Goal: Task Accomplishment & Management: Use online tool/utility

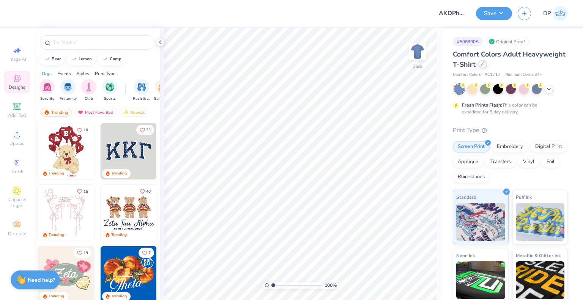
click at [485, 65] on icon at bounding box center [483, 64] width 4 height 4
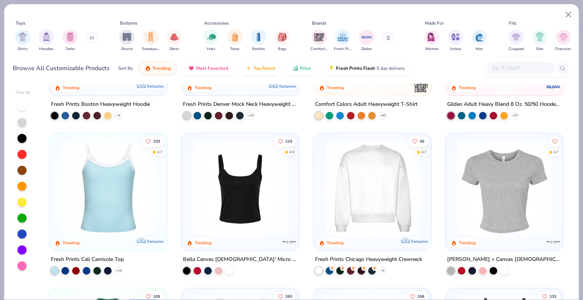
scroll to position [114, 0]
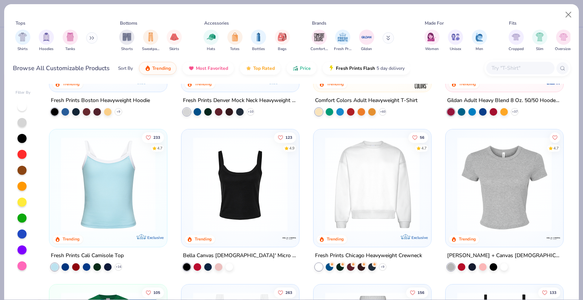
click at [247, 225] on img at bounding box center [240, 184] width 102 height 95
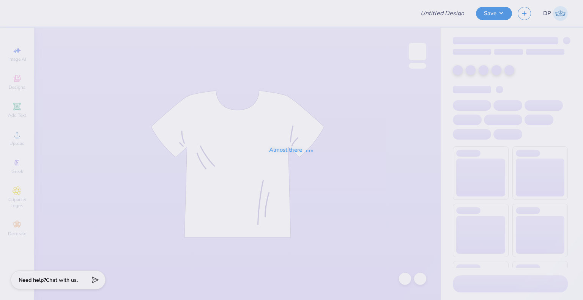
type input "AKDPhi Merch"
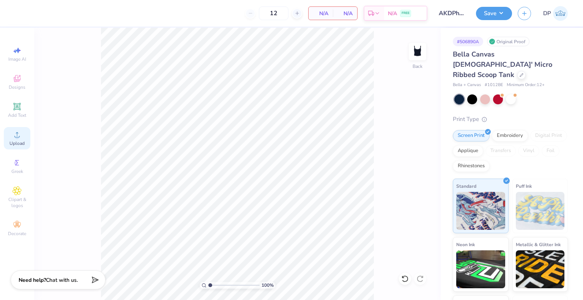
click at [22, 135] on div "Upload" at bounding box center [17, 138] width 27 height 22
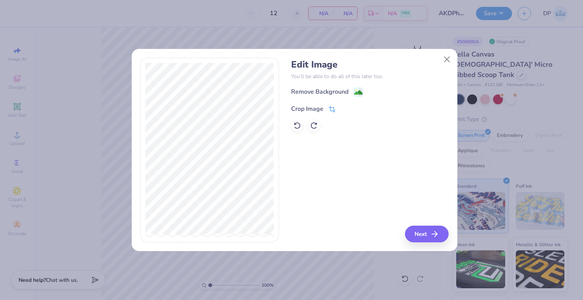
click at [329, 110] on icon at bounding box center [332, 109] width 7 height 7
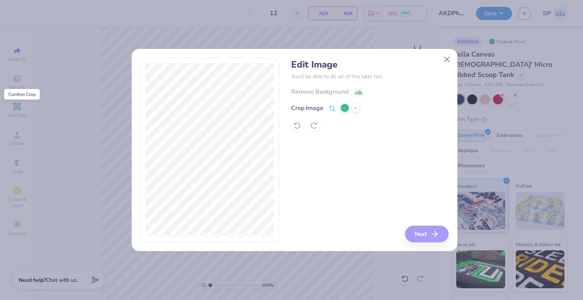
click at [342, 108] on icon at bounding box center [344, 108] width 5 height 5
click at [333, 94] on div "Remove Background" at bounding box center [319, 92] width 57 height 9
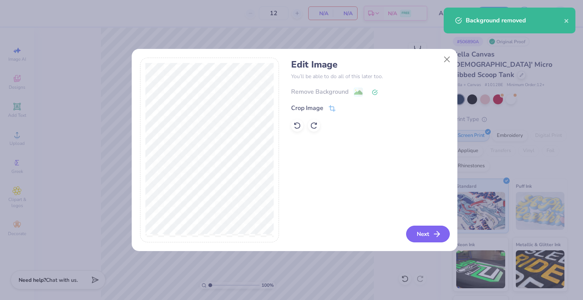
click at [431, 236] on button "Next" at bounding box center [428, 234] width 44 height 17
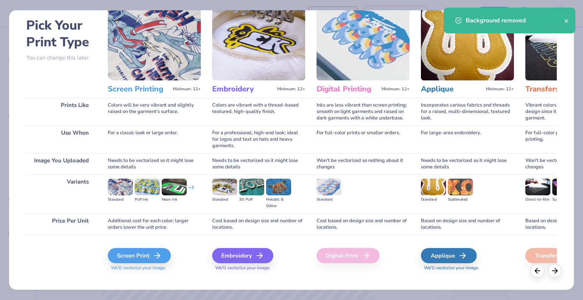
scroll to position [40, 0]
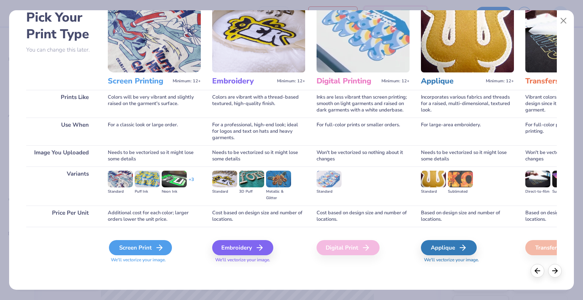
click at [122, 248] on div "Screen Print" at bounding box center [140, 247] width 63 height 15
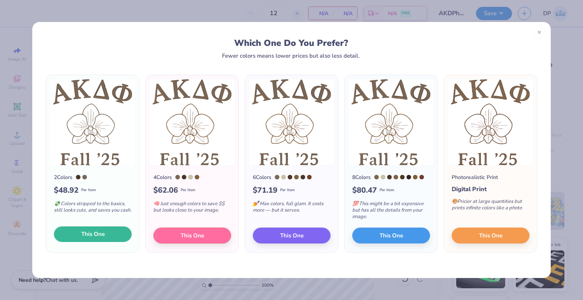
click at [96, 237] on span "This One" at bounding box center [93, 234] width 24 height 9
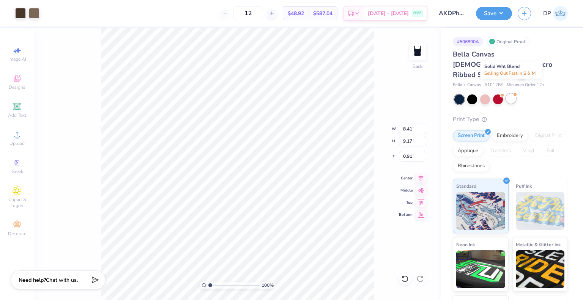
click at [515, 93] on div at bounding box center [515, 94] width 3 height 3
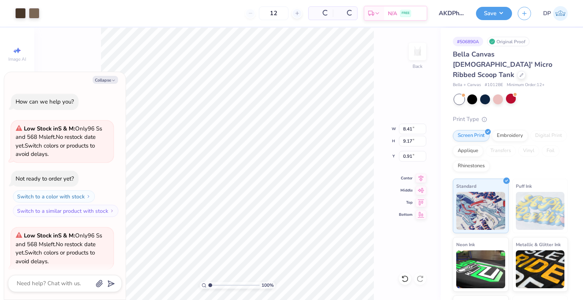
scroll to position [58, 0]
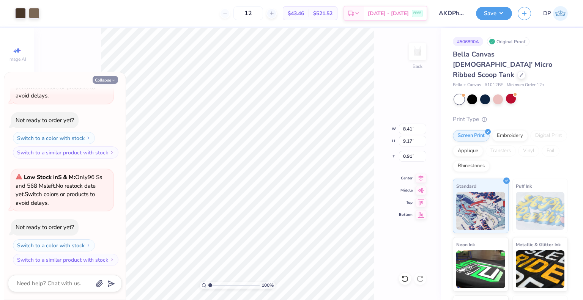
click at [116, 80] on button "Collapse" at bounding box center [105, 80] width 25 height 8
type textarea "x"
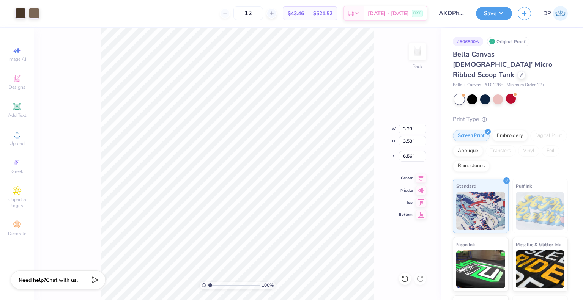
type input "3.23"
type input "3.53"
type input "2.00"
click at [497, 12] on button "Save" at bounding box center [494, 12] width 36 height 13
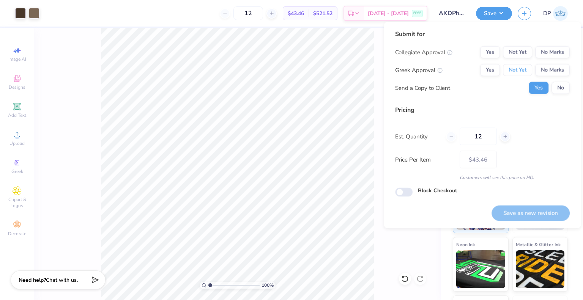
drag, startPoint x: 527, startPoint y: 70, endPoint x: 525, endPoint y: 59, distance: 10.9
click at [527, 69] on button "Not Yet" at bounding box center [517, 70] width 29 height 12
click at [523, 54] on button "Not Yet" at bounding box center [517, 52] width 29 height 12
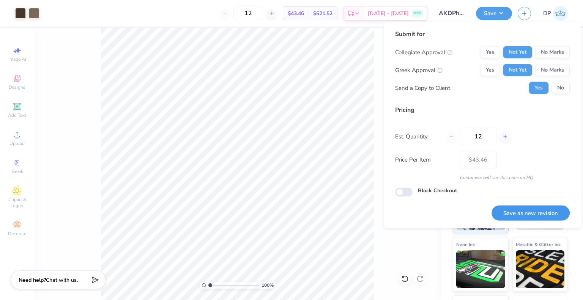
click at [520, 214] on button "Save as new revision" at bounding box center [531, 213] width 78 height 16
type input "$43.46"
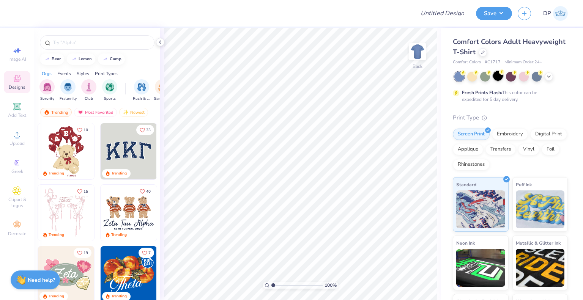
click at [499, 76] on div at bounding box center [498, 76] width 10 height 10
click at [11, 137] on div "Upload" at bounding box center [17, 138] width 27 height 22
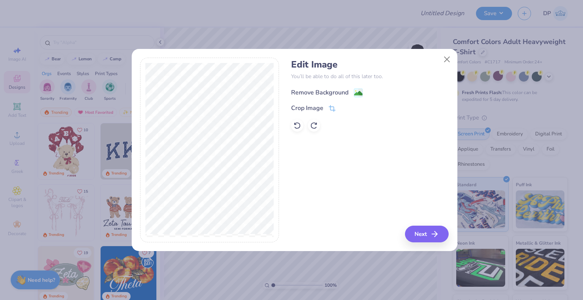
click at [327, 91] on div "Remove Background" at bounding box center [319, 92] width 57 height 9
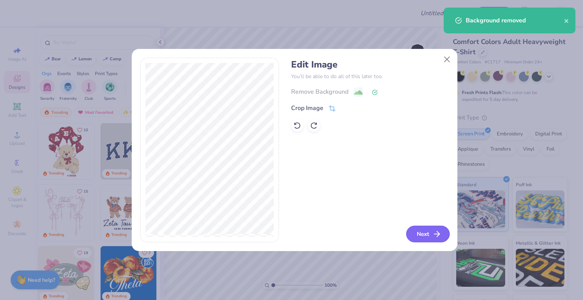
click at [418, 230] on button "Next" at bounding box center [428, 234] width 44 height 17
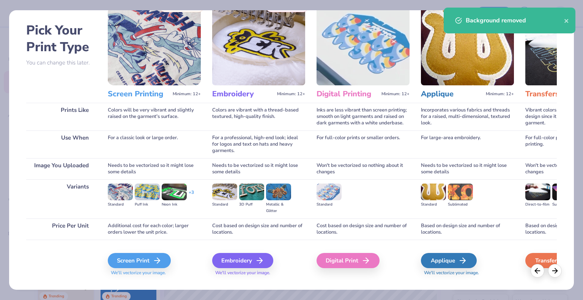
scroll to position [40, 0]
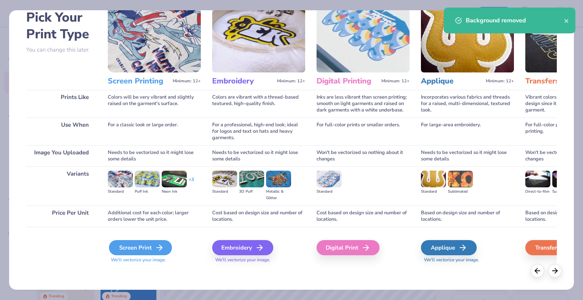
click at [140, 253] on div "Screen Print" at bounding box center [140, 247] width 63 height 15
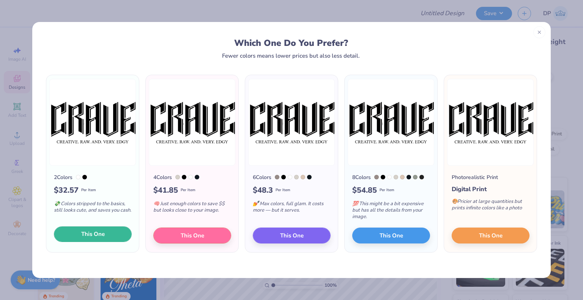
click at [105, 236] on button "This One" at bounding box center [93, 235] width 78 height 16
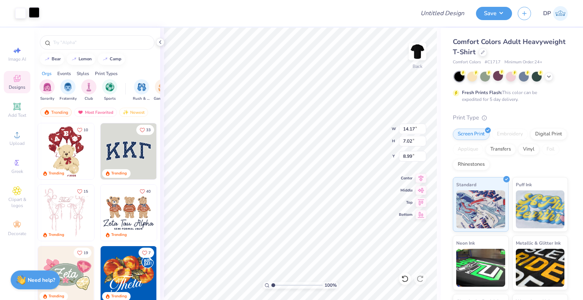
click at [31, 12] on div at bounding box center [34, 12] width 11 height 11
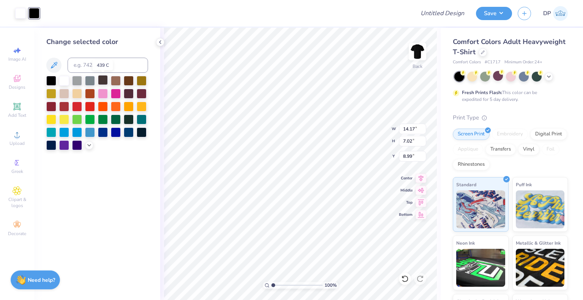
click at [103, 79] on div at bounding box center [103, 80] width 10 height 10
click at [138, 82] on div at bounding box center [142, 80] width 10 height 10
click at [85, 132] on div at bounding box center [90, 132] width 10 height 10
click at [76, 132] on div at bounding box center [77, 132] width 10 height 10
click at [91, 143] on icon at bounding box center [89, 145] width 6 height 6
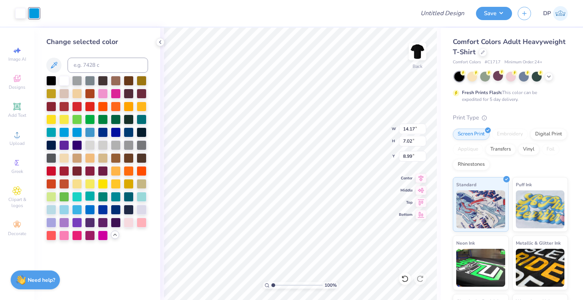
click at [90, 199] on div at bounding box center [90, 196] width 10 height 10
click at [50, 206] on div at bounding box center [51, 209] width 10 height 10
click at [141, 210] on div at bounding box center [142, 209] width 10 height 10
click at [45, 208] on div "Change selected color" at bounding box center [97, 164] width 126 height 273
click at [87, 143] on div at bounding box center [90, 145] width 10 height 10
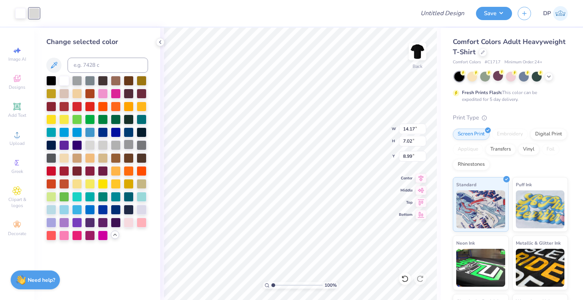
type input "7.81"
type input "3.87"
type input "3.00"
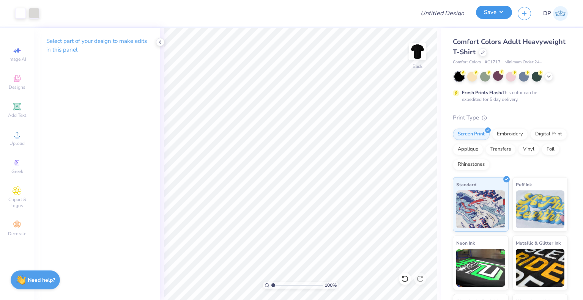
click at [501, 14] on button "Save" at bounding box center [494, 12] width 36 height 13
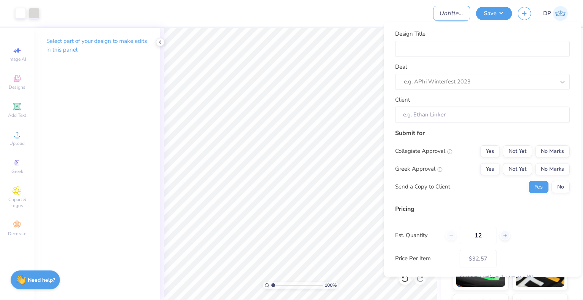
click at [436, 16] on input "Design Title" at bounding box center [451, 13] width 37 height 15
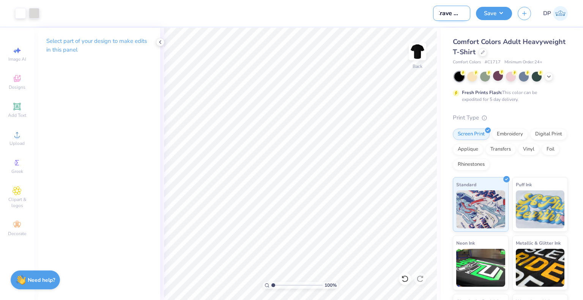
scroll to position [0, 10]
type input "Crave Merch"
click at [499, 6] on button "Save" at bounding box center [494, 12] width 36 height 13
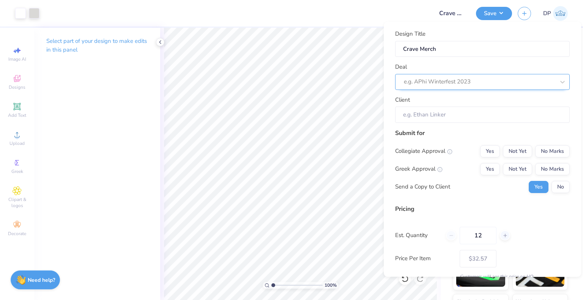
click at [489, 79] on div at bounding box center [479, 82] width 151 height 10
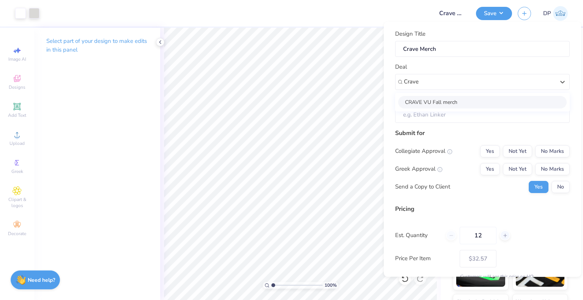
click at [471, 99] on div "CRAVE VU Fall merch" at bounding box center [482, 102] width 169 height 13
type input "Crave"
type input "Ryan Lynch"
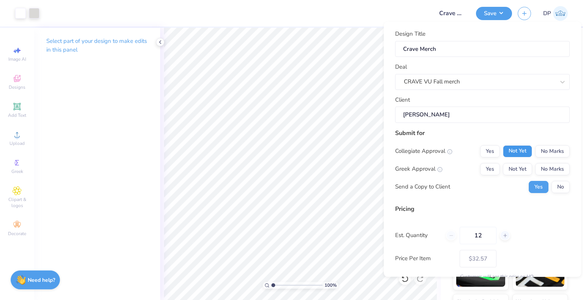
click at [519, 153] on button "Not Yet" at bounding box center [517, 151] width 29 height 12
click at [516, 166] on button "Not Yet" at bounding box center [517, 169] width 29 height 12
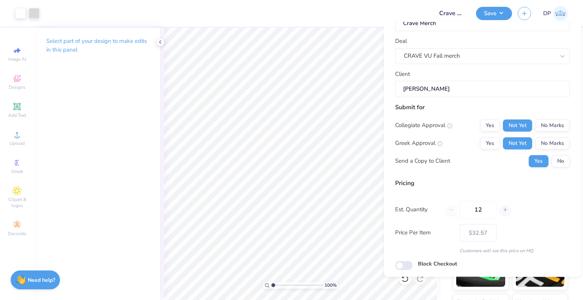
scroll to position [49, 0]
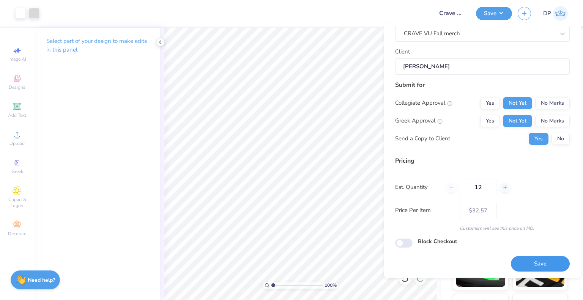
click at [528, 262] on button "Save" at bounding box center [540, 264] width 59 height 16
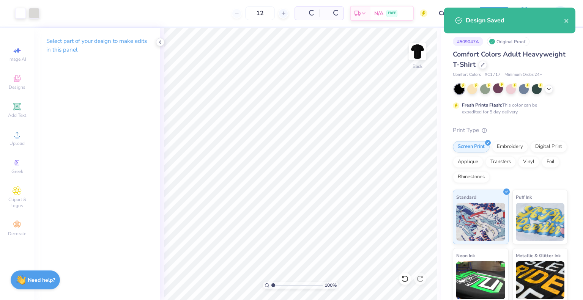
type input "$32.57"
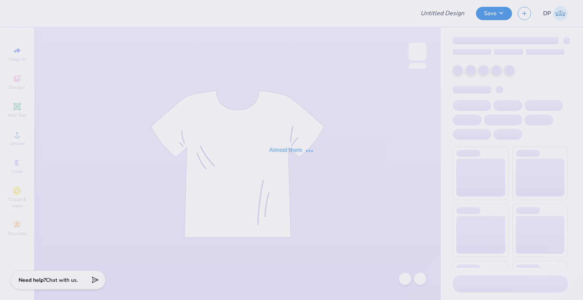
type input "Think Pink 2025"
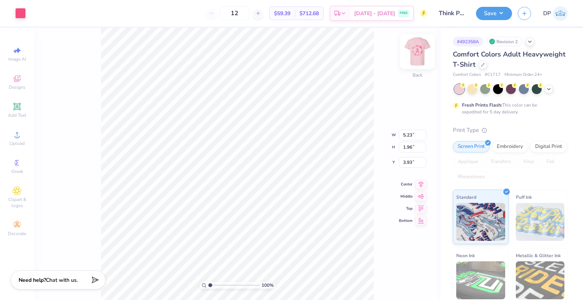
click at [421, 50] on img at bounding box center [417, 51] width 30 height 30
click at [418, 52] on img at bounding box center [417, 51] width 30 height 30
type input "1.37"
type input "0.43"
type input "4.22"
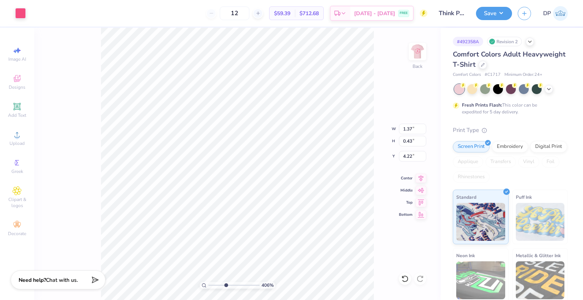
type input "4.05804149575103"
type input "0.82"
type input "0.86"
type input "3.93"
type input "2.22643191709162"
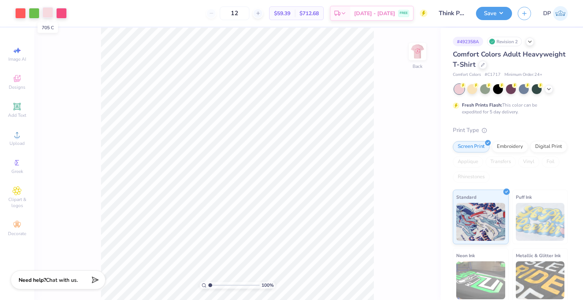
click at [45, 10] on div at bounding box center [48, 12] width 11 height 11
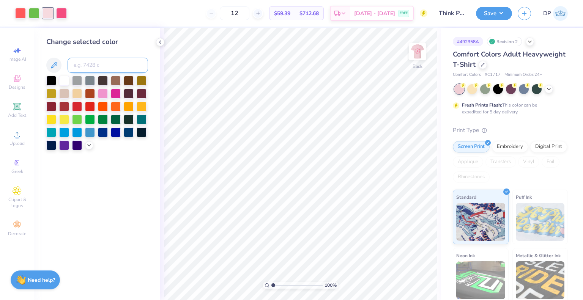
click at [89, 69] on input at bounding box center [108, 65] width 80 height 15
type input "1915"
click at [36, 15] on div at bounding box center [34, 12] width 11 height 11
click at [84, 65] on input at bounding box center [108, 65] width 80 height 15
type input "1915"
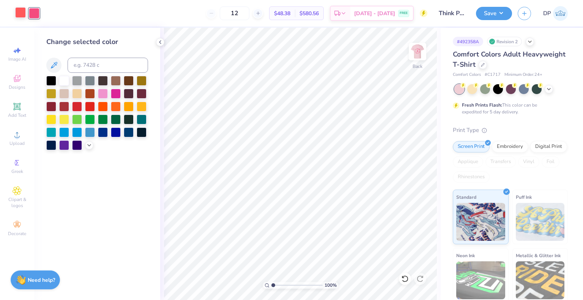
click at [16, 8] on div at bounding box center [20, 12] width 11 height 11
click at [159, 42] on icon at bounding box center [160, 42] width 6 height 6
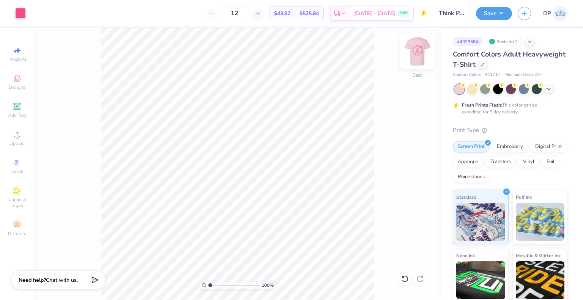
click at [418, 51] on img at bounding box center [417, 51] width 30 height 30
click at [84, 216] on div "100 % Front" at bounding box center [237, 164] width 407 height 273
click at [423, 52] on img at bounding box center [417, 51] width 30 height 30
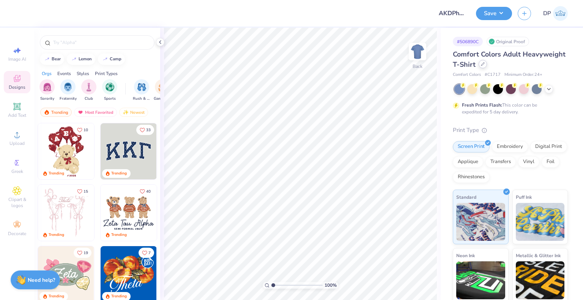
click at [487, 63] on div at bounding box center [483, 64] width 8 height 8
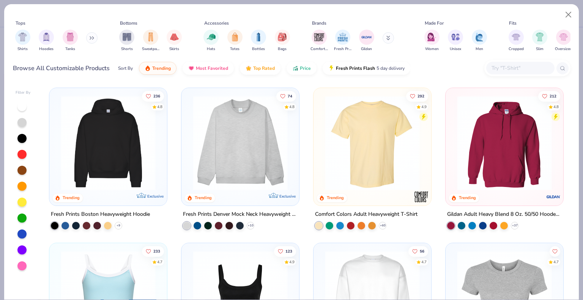
click at [232, 266] on img at bounding box center [240, 298] width 102 height 95
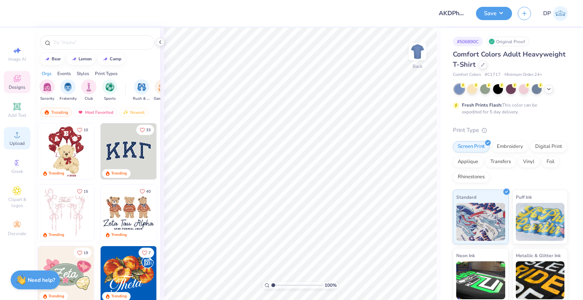
click at [14, 141] on span "Upload" at bounding box center [16, 143] width 15 height 6
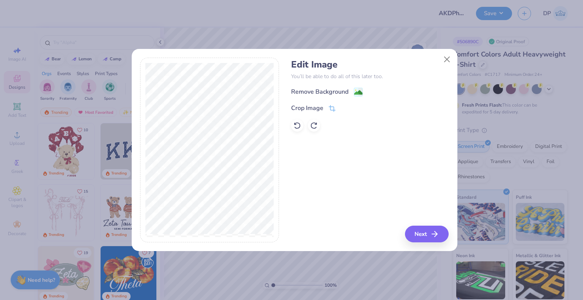
click at [312, 85] on div "Edit Image You’ll be able to do all of this later too. Remove Background Crop I…" at bounding box center [370, 95] width 158 height 73
click at [314, 91] on div "Remove Background" at bounding box center [319, 92] width 57 height 9
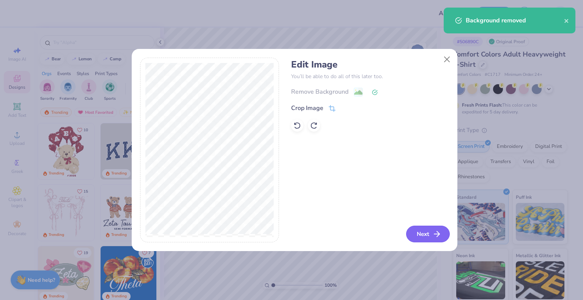
click at [423, 231] on button "Next" at bounding box center [428, 234] width 44 height 17
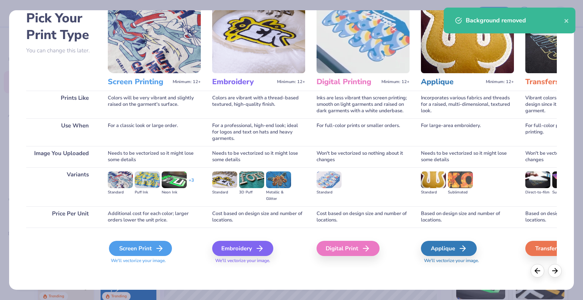
scroll to position [40, 0]
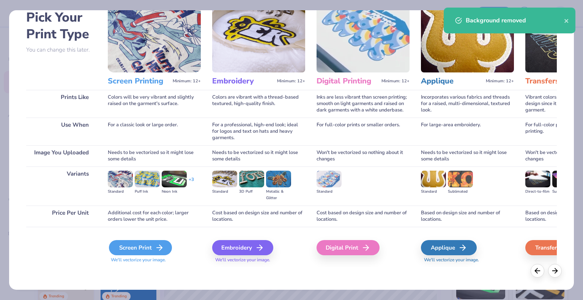
drag, startPoint x: 147, startPoint y: 253, endPoint x: 147, endPoint y: 247, distance: 5.3
click at [147, 252] on div "Screen Print" at bounding box center [140, 247] width 63 height 15
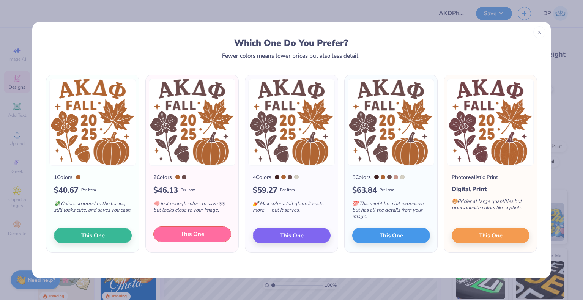
click at [192, 232] on span "This One" at bounding box center [193, 234] width 24 height 9
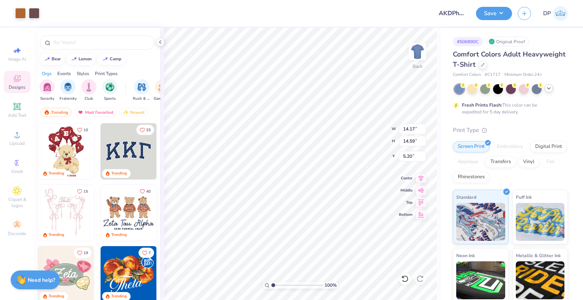
click at [549, 88] on icon at bounding box center [549, 88] width 6 height 6
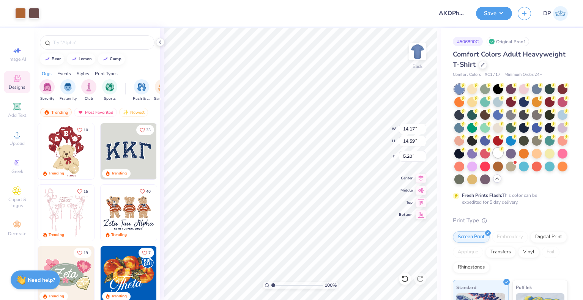
click at [493, 158] on div at bounding box center [498, 153] width 10 height 10
type input "3.00"
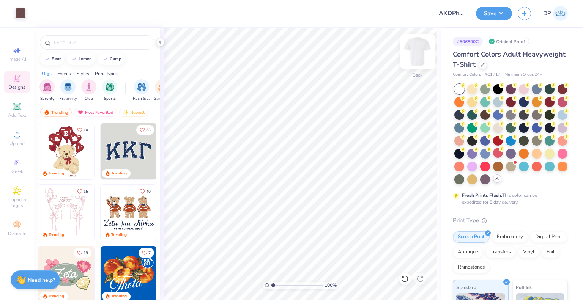
click at [419, 58] on img at bounding box center [417, 51] width 30 height 30
type input "3.00"
type input "13.92"
type input "4.13"
type input "7.13"
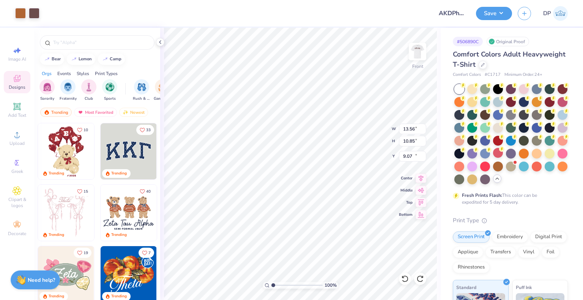
type input "11.04"
type input "6.87"
type input "1.34"
type input "1.99"
type input "8.83"
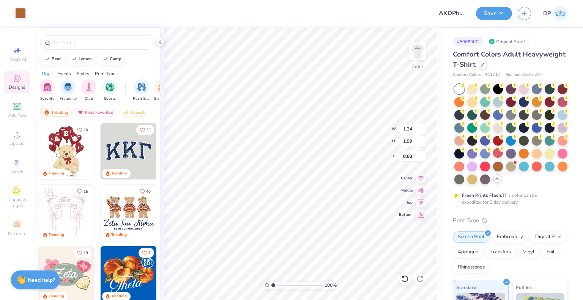
type input "1.17"
type input "1.96"
type input "7.85"
type input "7.83"
type input "7.84"
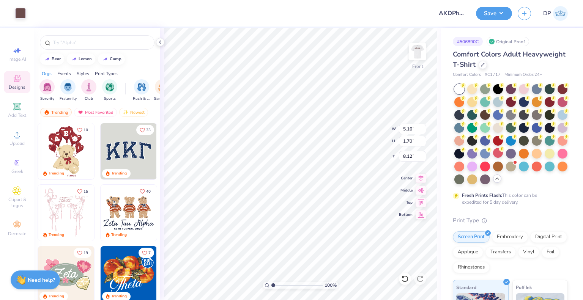
type input "7.99"
type input "6.03"
type input "1.82"
type input "6.59"
type input "1.99"
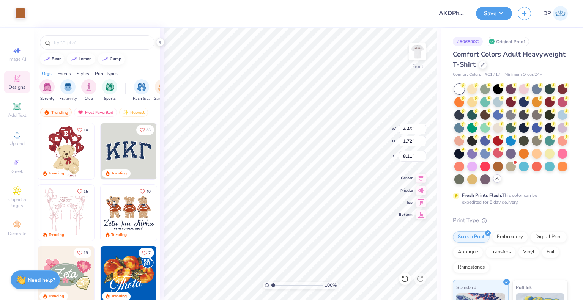
type input "4.45"
type input "1.72"
type input "7.97"
type input "7.13"
click at [18, 15] on div at bounding box center [20, 12] width 11 height 11
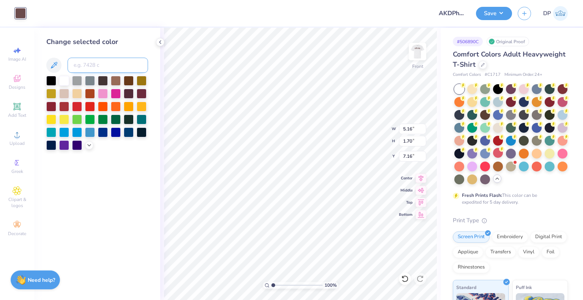
click at [94, 63] on input at bounding box center [108, 65] width 80 height 15
type input "7566"
click at [375, 130] on div "100 % Front W 5.16 5.16 " H 1.70 1.70 " Y 7.16 7.16 " Center Middle Top Bottom" at bounding box center [300, 164] width 281 height 273
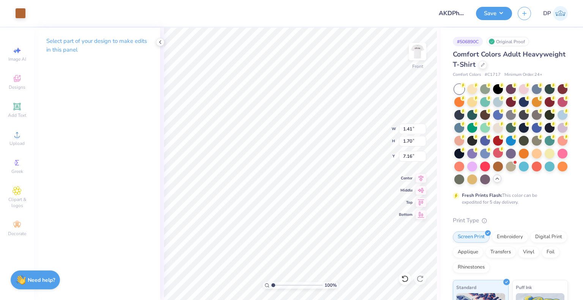
type input "1.00"
type input "1.69"
type input "1.01"
type input "7.15"
type input "1.16"
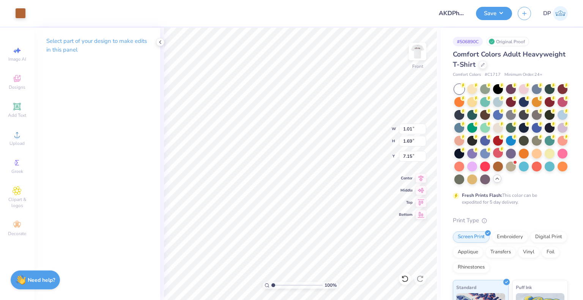
type input "1.72"
type input "7.13"
type input "1.01"
type input "1.69"
type input "7.15"
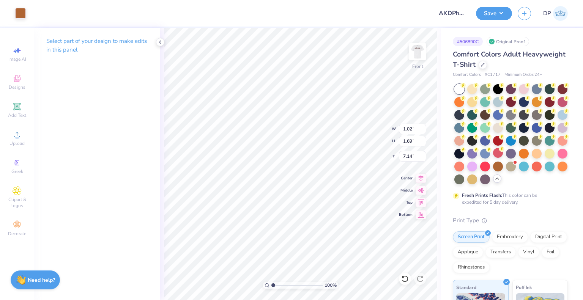
type input "1.02"
type input "1.69"
type input "7.14"
type input "7.48"
type input "9.24"
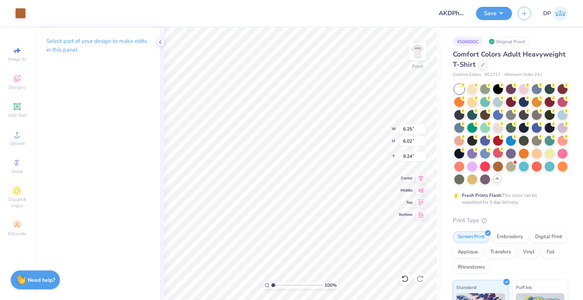
type input "1.35"
type input "1.69"
type input "15.27"
type input "9.37"
type input "2.12"
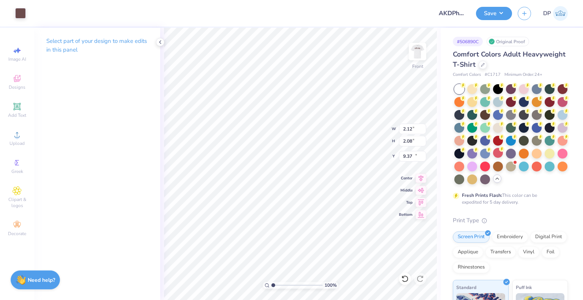
type input "2.08"
type input "15.99"
type input "6.25"
type input "6.02"
type input "9.24"
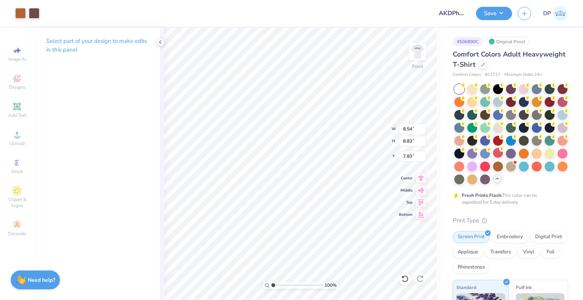
type input "9.24"
type input "20.82"
type input "2.44"
type input "2.01"
type input "19.85"
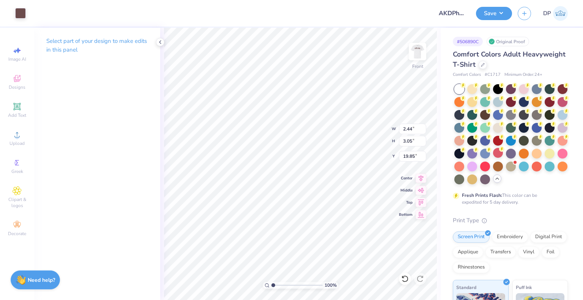
type input "7.13"
type input "1.64"
type input "2.05"
type input "7.31"
type input "3.82"
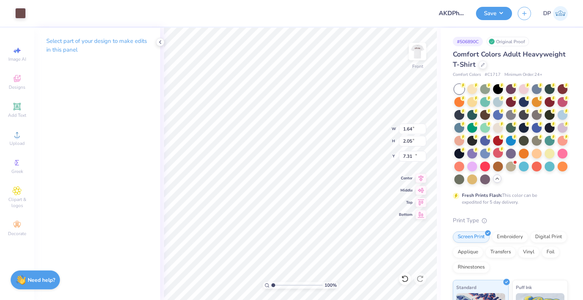
type input "4.85"
type input "13.28"
type input "4.07"
type input "4.62"
type input "13.06"
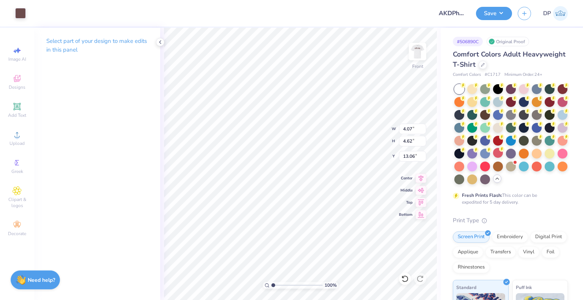
type input "3.82"
type input "4.85"
type input "13.28"
type input "7.59"
type input "7.30"
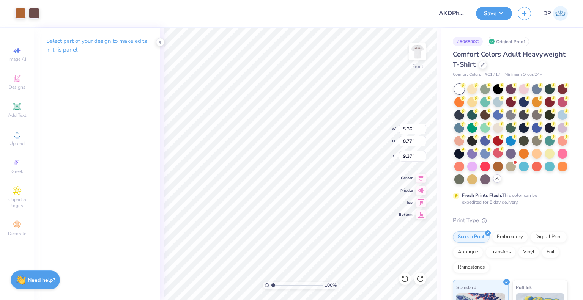
type input "9.60"
type input "6.23"
type input "5.99"
type input "10.07"
type input "3.03"
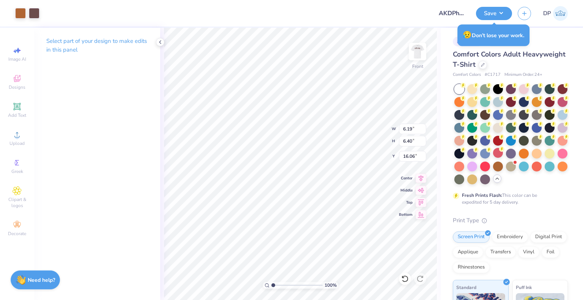
type input "3.13"
type input "9.37"
type input "9.24"
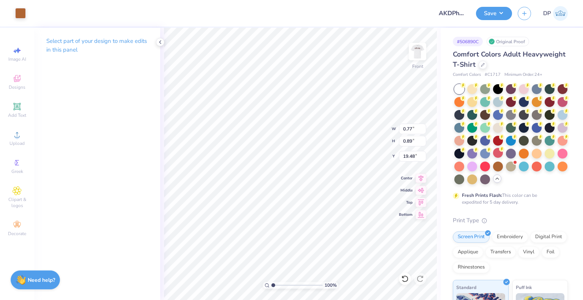
type input "9.90"
type input "9.37"
click at [21, 13] on div at bounding box center [20, 12] width 11 height 11
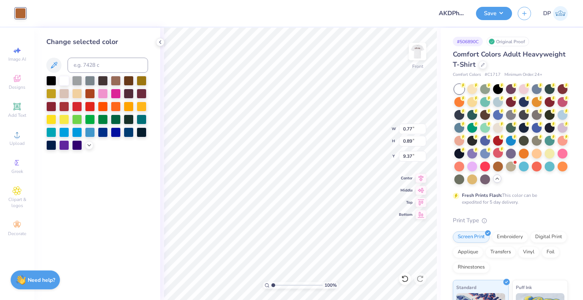
type input "3.50"
type input "3.42"
type input "3.00"
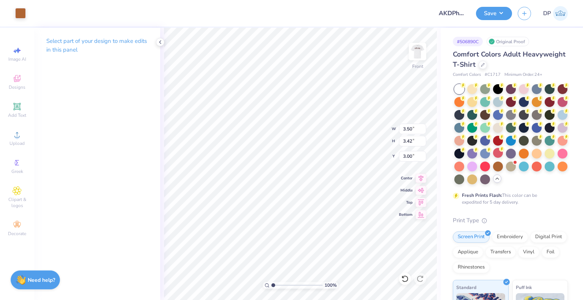
type input "0.77"
type input "0.89"
type input "9.37"
click at [20, 7] on div at bounding box center [20, 12] width 11 height 11
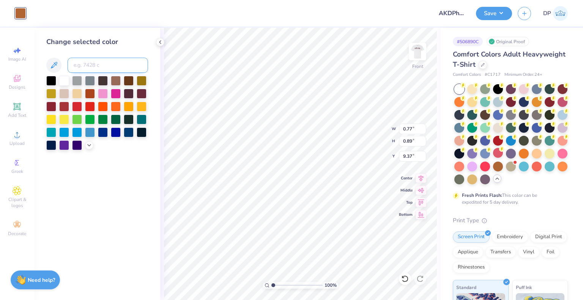
click at [91, 65] on input at bounding box center [108, 65] width 80 height 15
type input "7616"
type input "7.08"
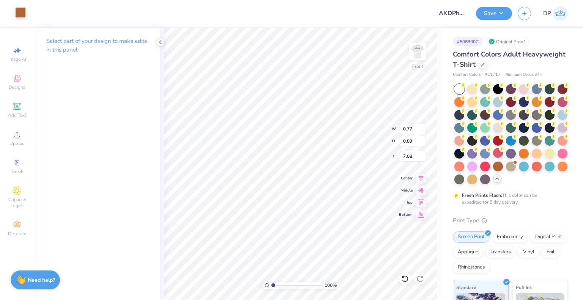
click at [15, 9] on div at bounding box center [20, 12] width 11 height 11
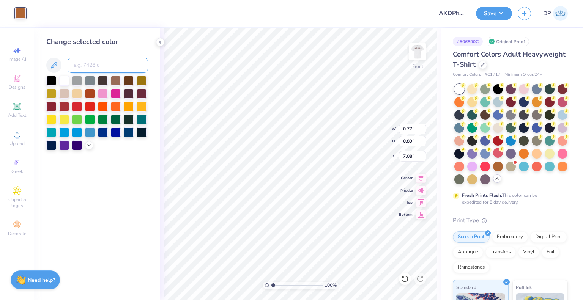
click at [74, 70] on input at bounding box center [108, 65] width 80 height 15
type input "7616"
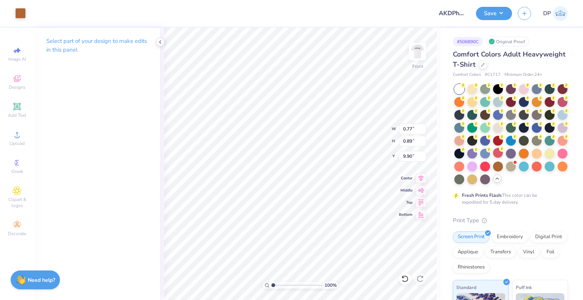
type input "9.81"
click at [22, 12] on div at bounding box center [20, 12] width 11 height 11
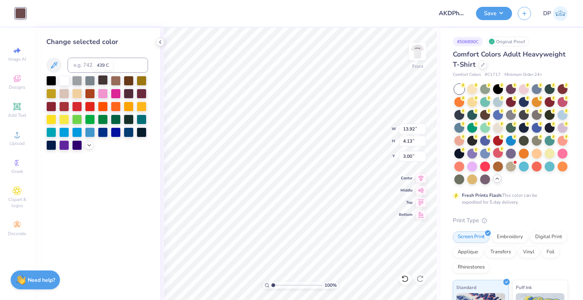
click at [108, 77] on div at bounding box center [103, 80] width 10 height 10
click at [127, 135] on div at bounding box center [129, 132] width 10 height 10
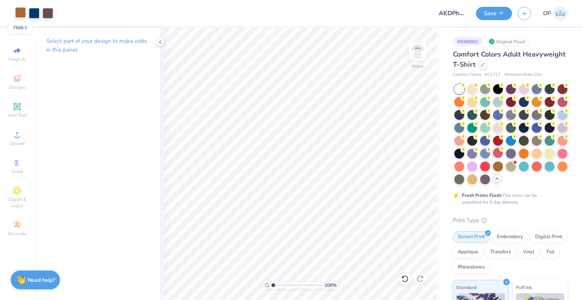
click at [21, 14] on div at bounding box center [20, 12] width 11 height 11
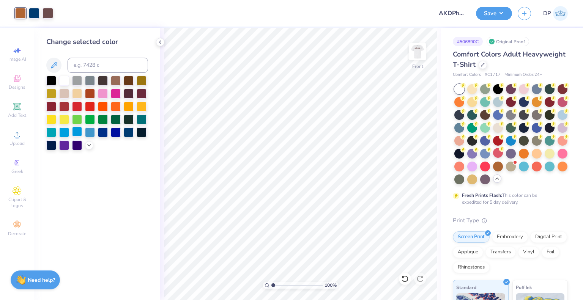
click at [75, 132] on div at bounding box center [77, 132] width 10 height 10
click at [88, 146] on icon at bounding box center [89, 145] width 6 height 6
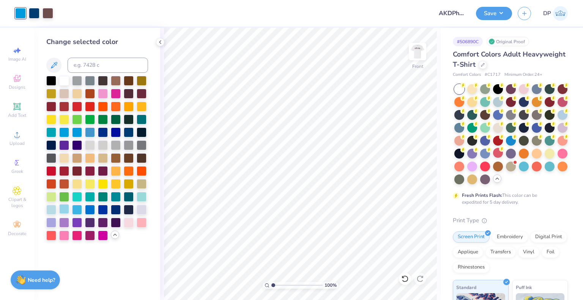
click at [67, 208] on div at bounding box center [64, 209] width 10 height 10
click at [49, 11] on div at bounding box center [48, 12] width 11 height 11
click at [50, 79] on div at bounding box center [51, 80] width 10 height 10
click at [35, 13] on div at bounding box center [34, 12] width 11 height 11
click at [48, 80] on div at bounding box center [51, 80] width 10 height 10
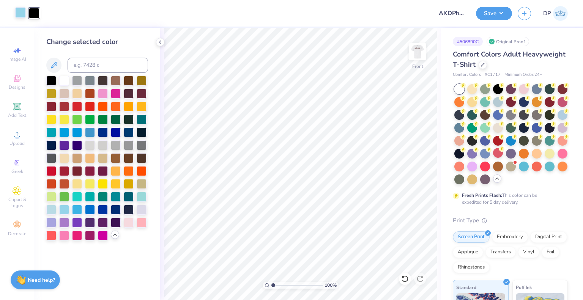
click at [17, 13] on div at bounding box center [20, 12] width 11 height 11
click at [91, 196] on div at bounding box center [90, 196] width 10 height 10
click at [79, 77] on div at bounding box center [77, 80] width 10 height 10
click at [142, 144] on div at bounding box center [142, 145] width 10 height 10
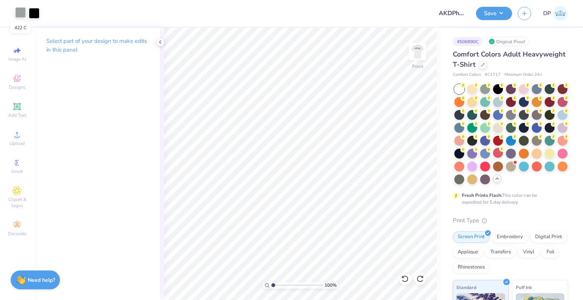
click at [20, 14] on div at bounding box center [20, 12] width 11 height 11
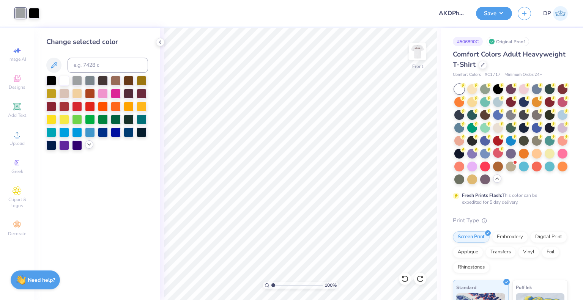
drag, startPoint x: 88, startPoint y: 147, endPoint x: 110, endPoint y: 191, distance: 49.1
click at [88, 147] on icon at bounding box center [89, 145] width 6 height 6
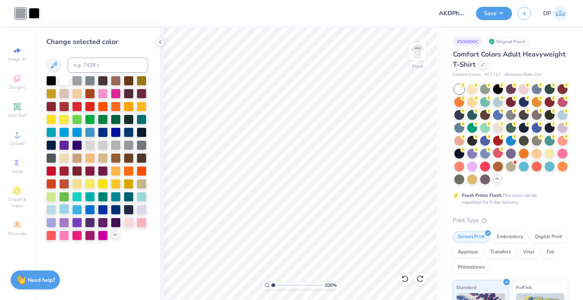
click at [65, 209] on div at bounding box center [64, 209] width 10 height 10
click at [35, 12] on div at bounding box center [34, 12] width 11 height 11
click at [89, 207] on div at bounding box center [90, 209] width 10 height 10
click at [75, 206] on div at bounding box center [77, 209] width 10 height 10
click at [51, 207] on div at bounding box center [51, 209] width 10 height 10
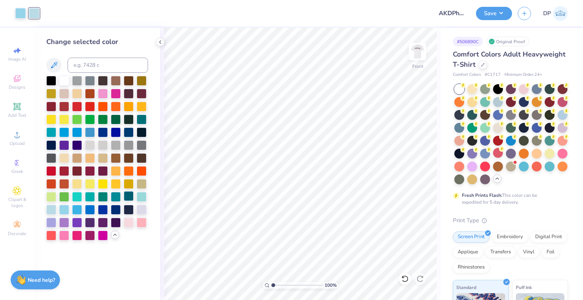
click at [130, 195] on div at bounding box center [129, 196] width 10 height 10
click at [19, 13] on div at bounding box center [20, 12] width 11 height 11
click at [114, 195] on div at bounding box center [116, 196] width 10 height 10
click at [88, 198] on div at bounding box center [90, 196] width 10 height 10
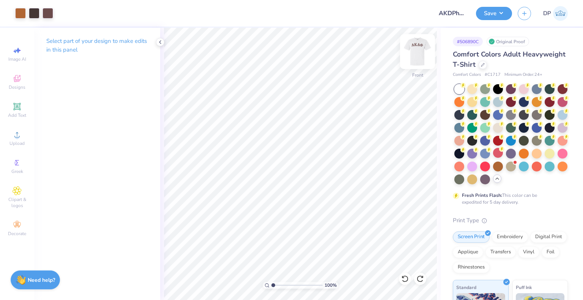
click at [418, 52] on img at bounding box center [417, 51] width 30 height 30
click at [496, 14] on button "Save" at bounding box center [494, 12] width 36 height 13
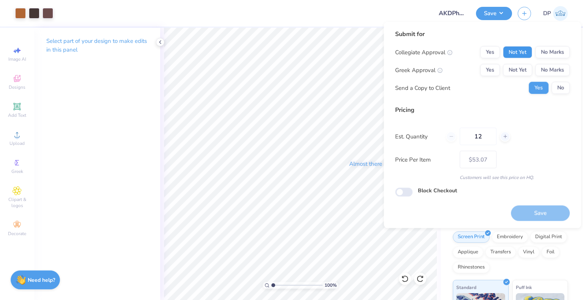
click at [520, 55] on button "Not Yet" at bounding box center [517, 52] width 29 height 12
drag, startPoint x: 519, startPoint y: 61, endPoint x: 526, endPoint y: 175, distance: 114.1
click at [519, 73] on button "Not Yet" at bounding box center [517, 70] width 29 height 12
click at [532, 213] on button "Save" at bounding box center [540, 213] width 59 height 16
click at [334, 184] on div "Almost there" at bounding box center [371, 164] width 423 height 273
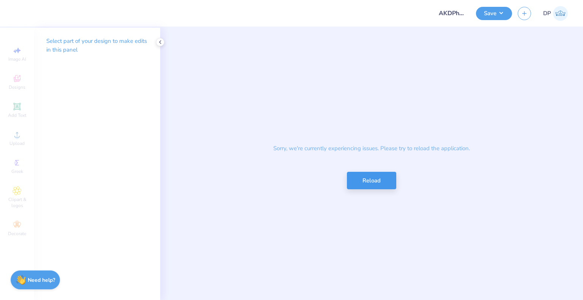
click at [374, 181] on button "Reload" at bounding box center [371, 181] width 49 height 18
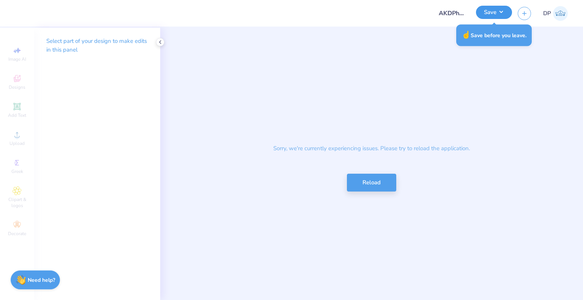
click at [507, 16] on button "Save" at bounding box center [494, 12] width 36 height 13
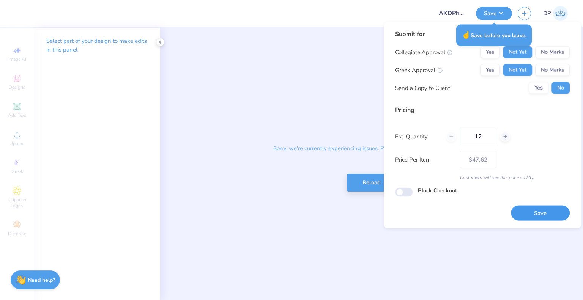
click at [543, 210] on button "Save" at bounding box center [540, 213] width 59 height 16
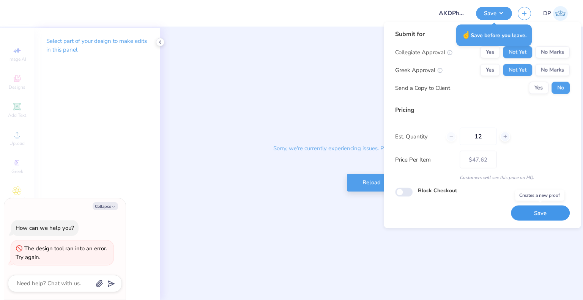
click at [543, 210] on button "Save" at bounding box center [540, 213] width 59 height 16
type textarea "x"
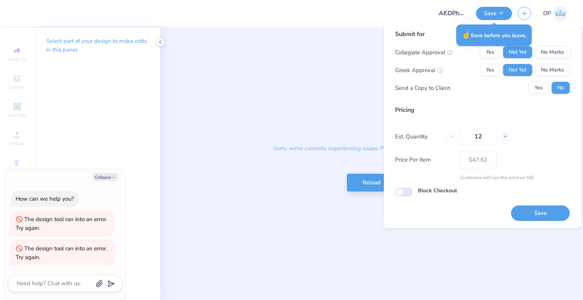
click at [276, 199] on div "Sorry, we're currently experiencing issues. Please try to reload the applicatio…" at bounding box center [371, 164] width 423 height 273
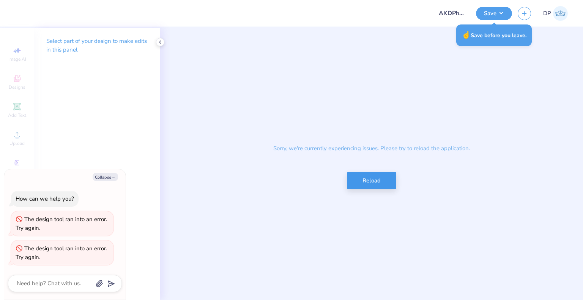
click at [386, 188] on button "Reload" at bounding box center [371, 181] width 49 height 18
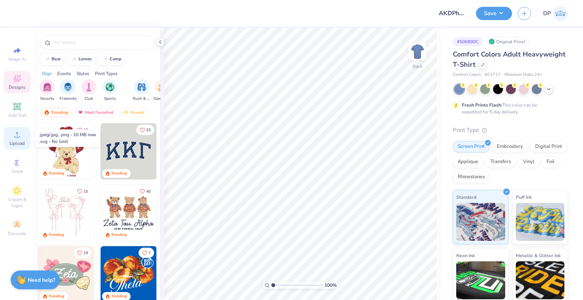
click at [17, 146] on span "Upload" at bounding box center [16, 143] width 15 height 6
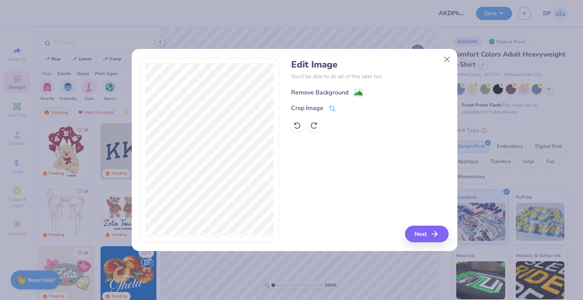
click at [328, 91] on div "Remove Background" at bounding box center [319, 92] width 57 height 9
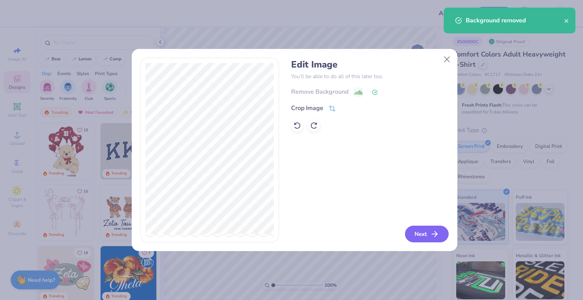
click at [428, 235] on button "Next" at bounding box center [427, 234] width 44 height 17
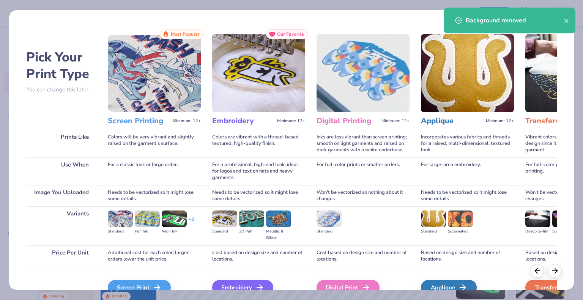
scroll to position [40, 0]
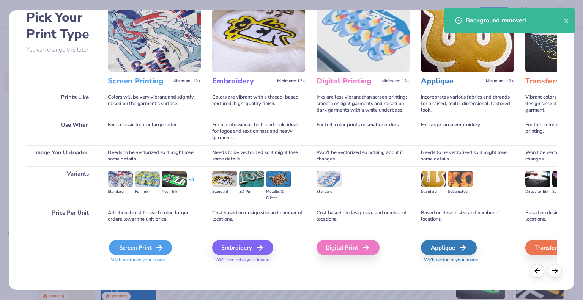
click at [159, 249] on icon at bounding box center [159, 247] width 9 height 9
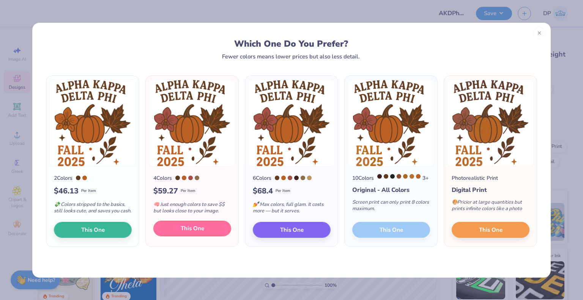
click at [207, 236] on button "This One" at bounding box center [192, 229] width 78 height 16
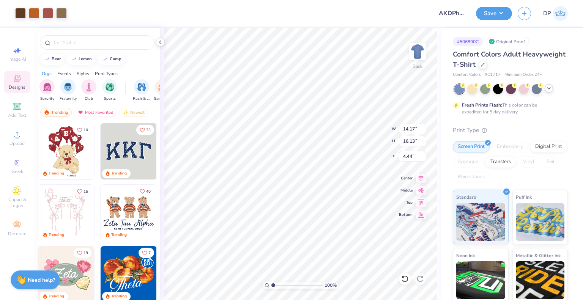
click at [548, 85] on div at bounding box center [510, 89] width 113 height 10
click at [548, 88] on polyline at bounding box center [548, 89] width 3 height 2
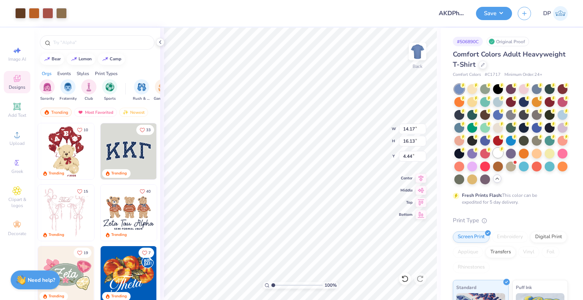
click at [493, 158] on div at bounding box center [498, 153] width 10 height 10
type input "2.03"
type input "4.73"
type input "11.44"
type input "3.71"
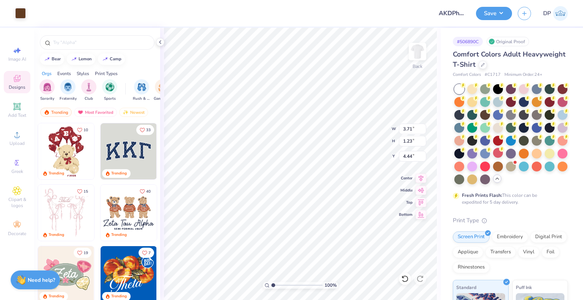
type input "1.23"
drag, startPoint x: 258, startPoint y: 22, endPoint x: 412, endPoint y: 52, distance: 156.5
click at [412, 52] on div at bounding box center [417, 51] width 35 height 35
type input "9.87"
type input "8.08"
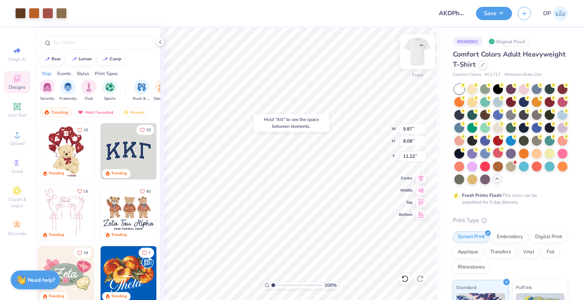
type input "11.22"
type input "3.00"
type input "16.38"
type input "2.65"
type input "3.58"
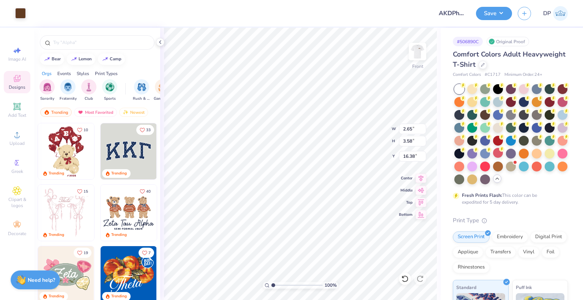
type input "11.58"
type input "2.23"
type input "3.01"
type input "11.14"
type input "12.64"
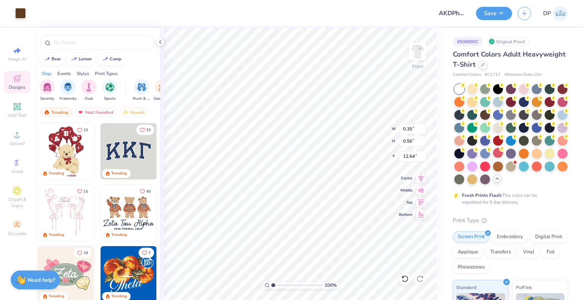
type input "0.35"
type input "0.56"
type input "12.88"
type input "16.34"
type input "3.26"
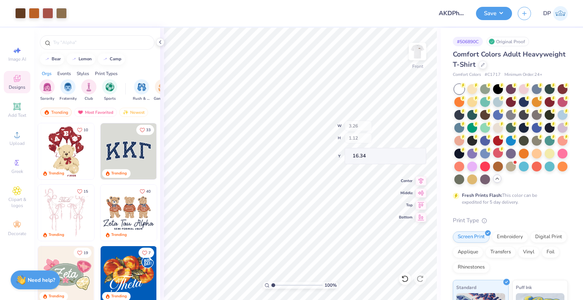
type input "1.12"
type input "16.41"
type input "3.31"
type input "1.13"
type input "16.39"
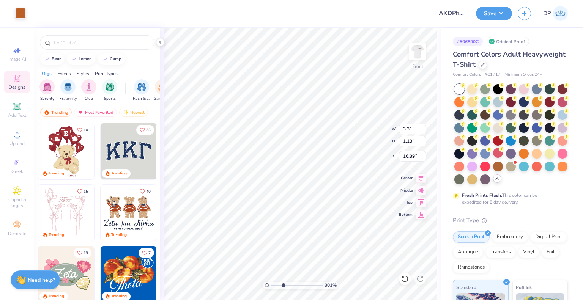
type input "3.00581987268405"
type input "3.34"
type input "1.14"
type input "16.38"
type input "3.00581987268405"
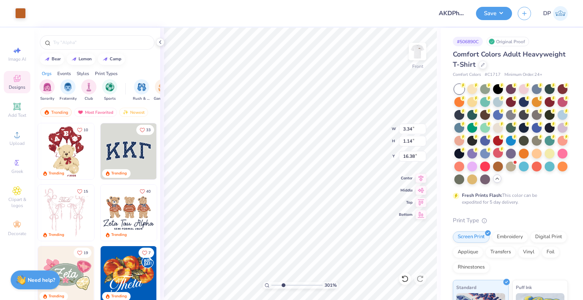
type input "3.45"
type input "1.18"
type input "16.34"
type input "3.00581987268405"
type input "16.35"
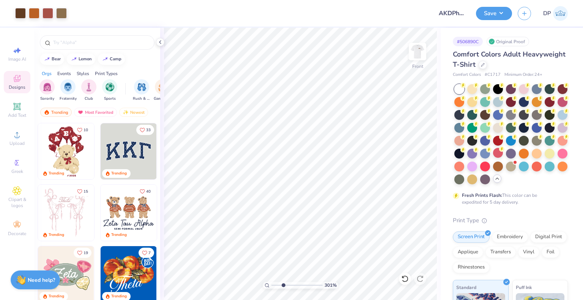
click at [128, 147] on div "Art colors Design Title AKDPhi Merch Save DP Image AI Designs Add Text Upload G…" at bounding box center [291, 150] width 583 height 300
type input "1"
type input "14.15"
click at [415, 49] on img at bounding box center [417, 51] width 30 height 30
click at [493, 15] on button "Save" at bounding box center [494, 12] width 36 height 13
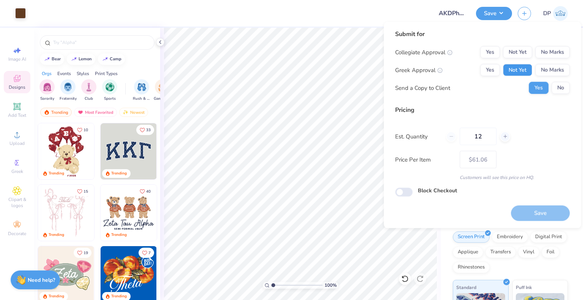
click at [508, 71] on button "Not Yet" at bounding box center [517, 70] width 29 height 12
click at [519, 51] on button "Not Yet" at bounding box center [517, 52] width 29 height 12
click at [531, 210] on button "Save" at bounding box center [540, 213] width 59 height 16
type input "$61.06"
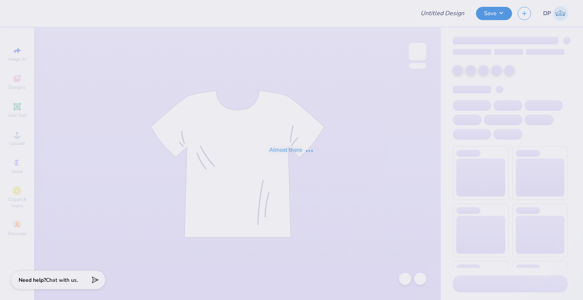
type input "AKDPhi Merch"
